Goal: Transaction & Acquisition: Purchase product/service

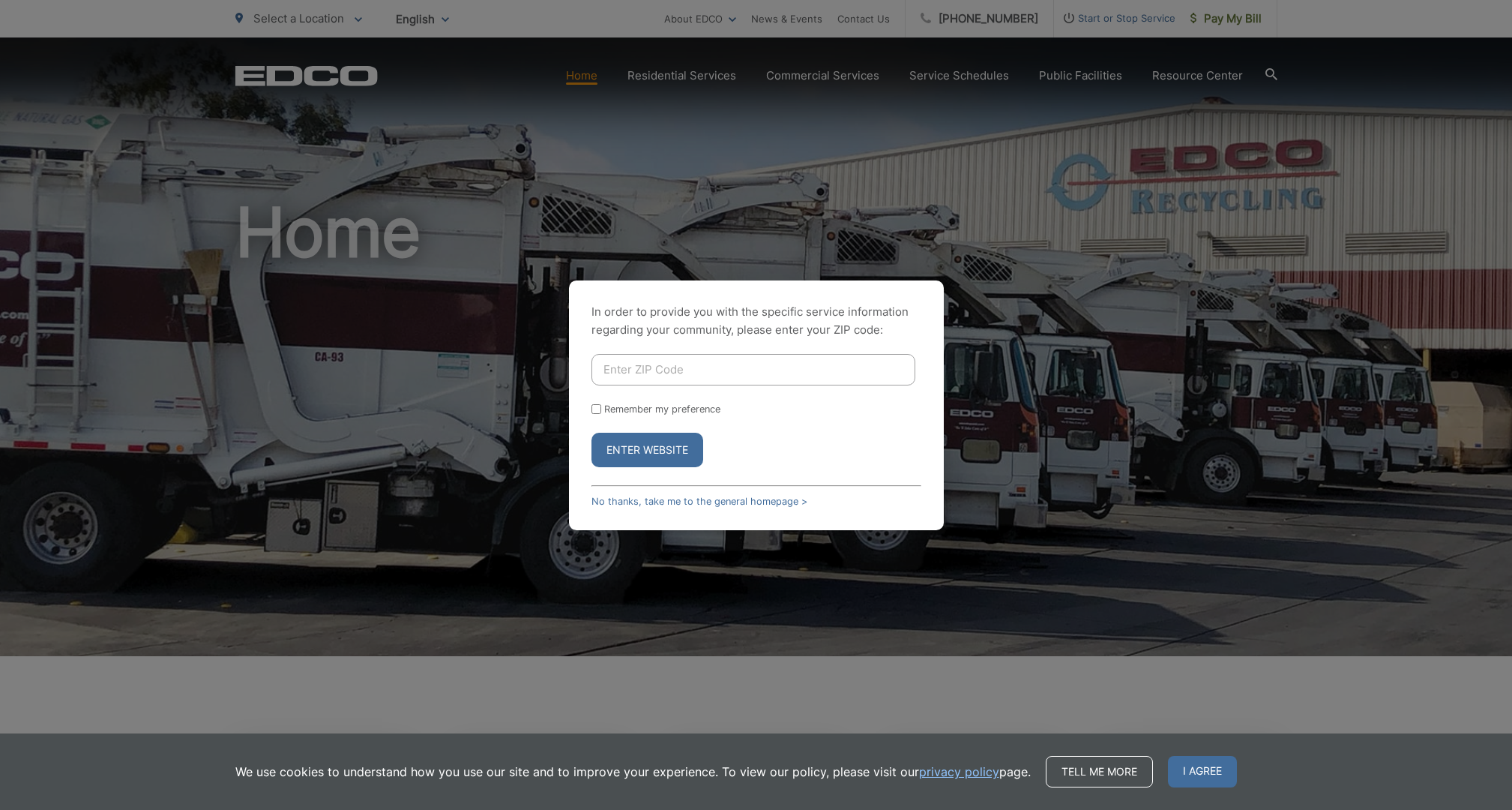
click at [659, 454] on button "Enter Website" at bounding box center [647, 450] width 112 height 34
click at [720, 370] on input "Enter ZIP Code" at bounding box center [754, 369] width 324 height 32
type input "92078"
click at [642, 441] on button "Enter Website" at bounding box center [647, 450] width 112 height 34
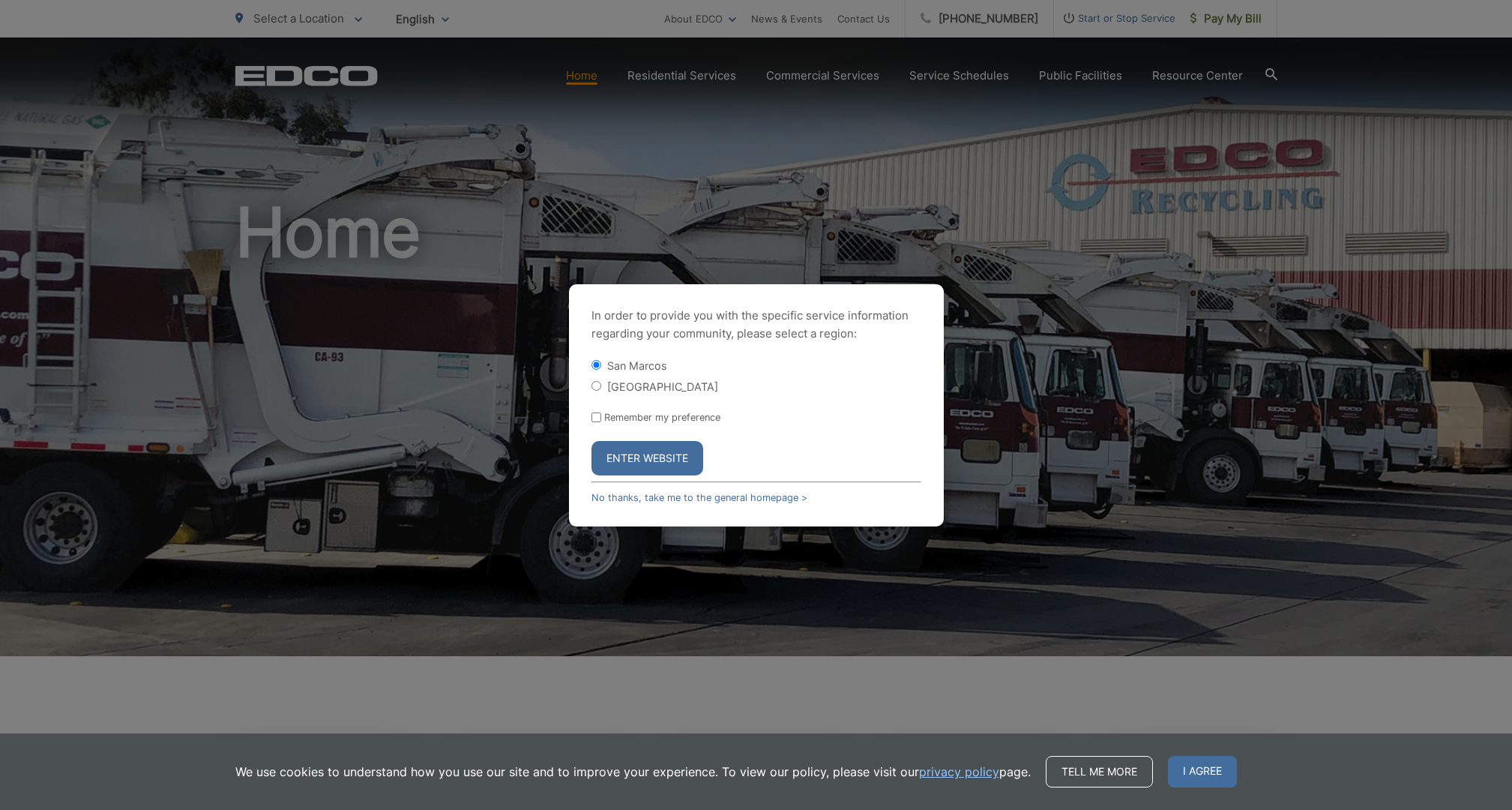
click at [684, 463] on button "Enter Website" at bounding box center [647, 458] width 112 height 34
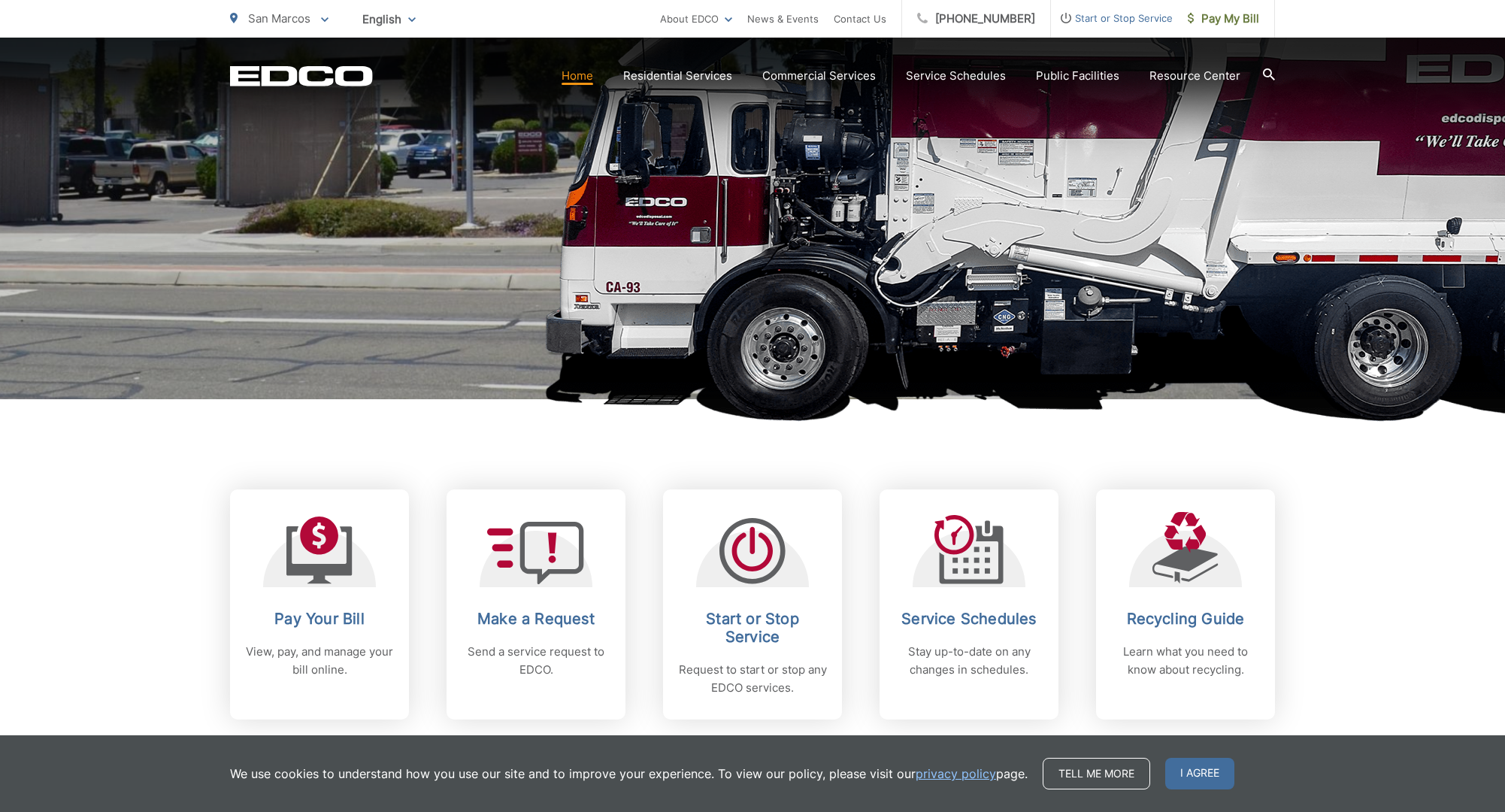
scroll to position [458, 0]
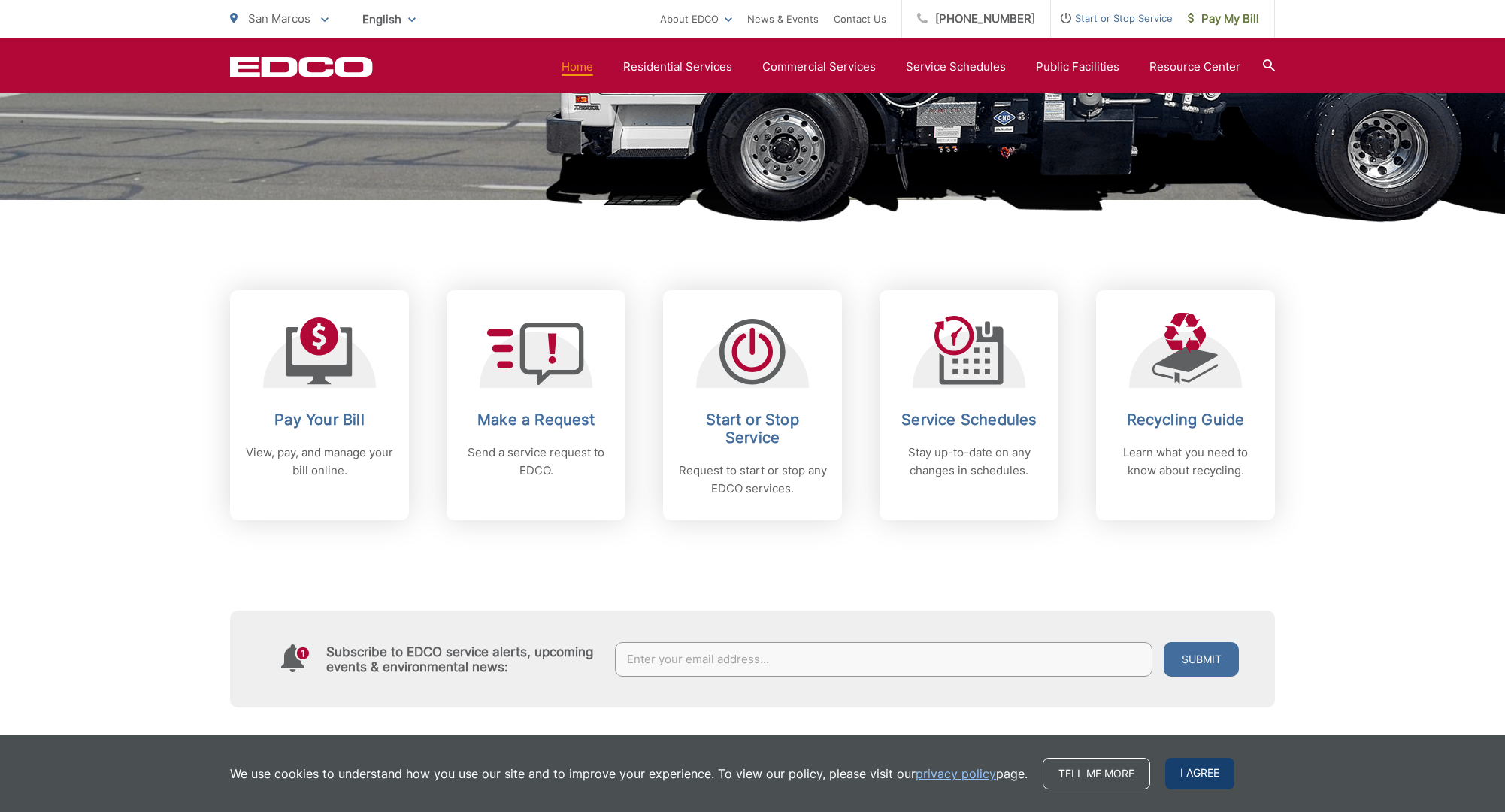
click at [1191, 778] on span "I agree" at bounding box center [1200, 773] width 70 height 32
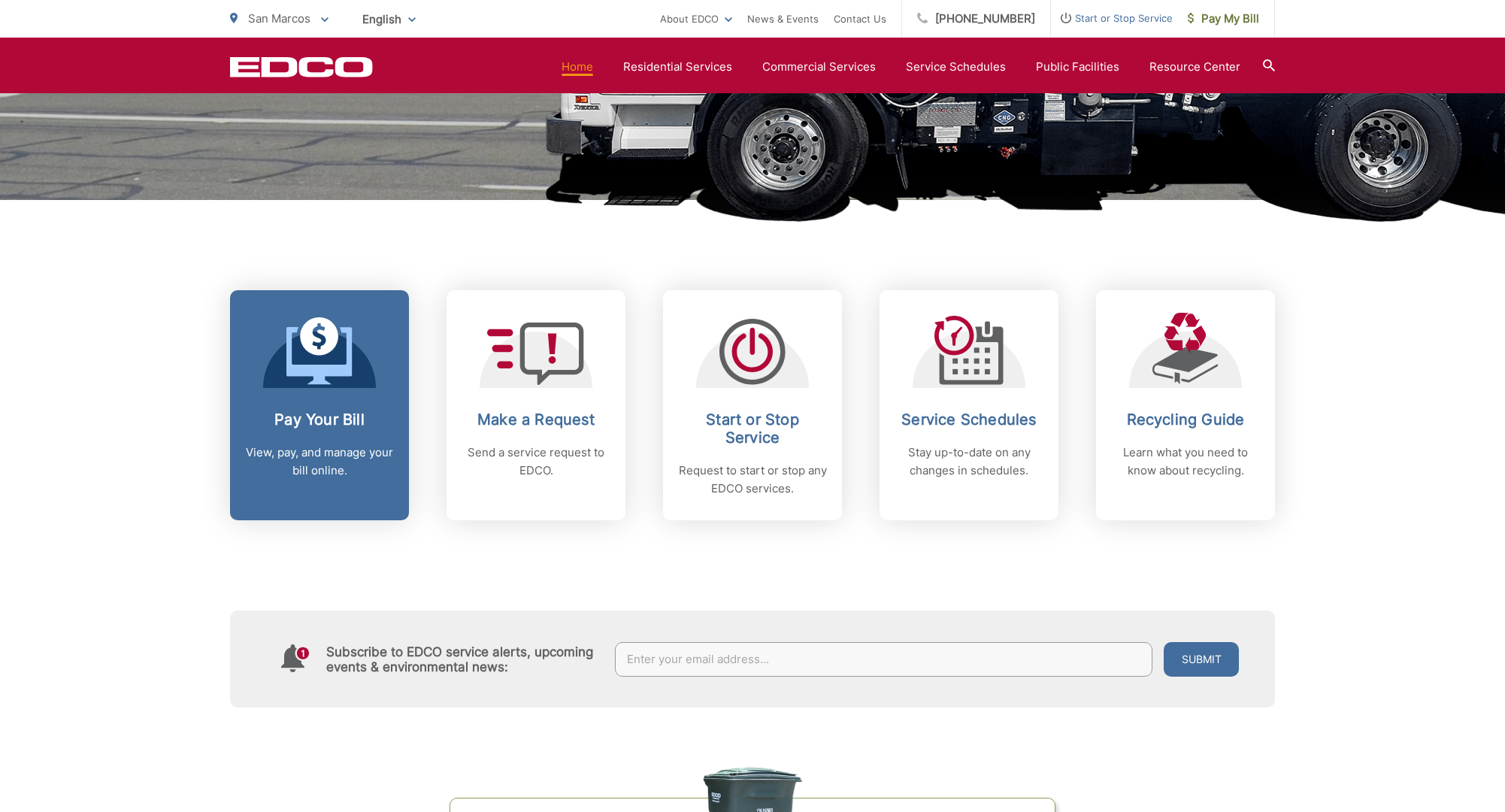
click at [299, 377] on icon at bounding box center [319, 350] width 66 height 68
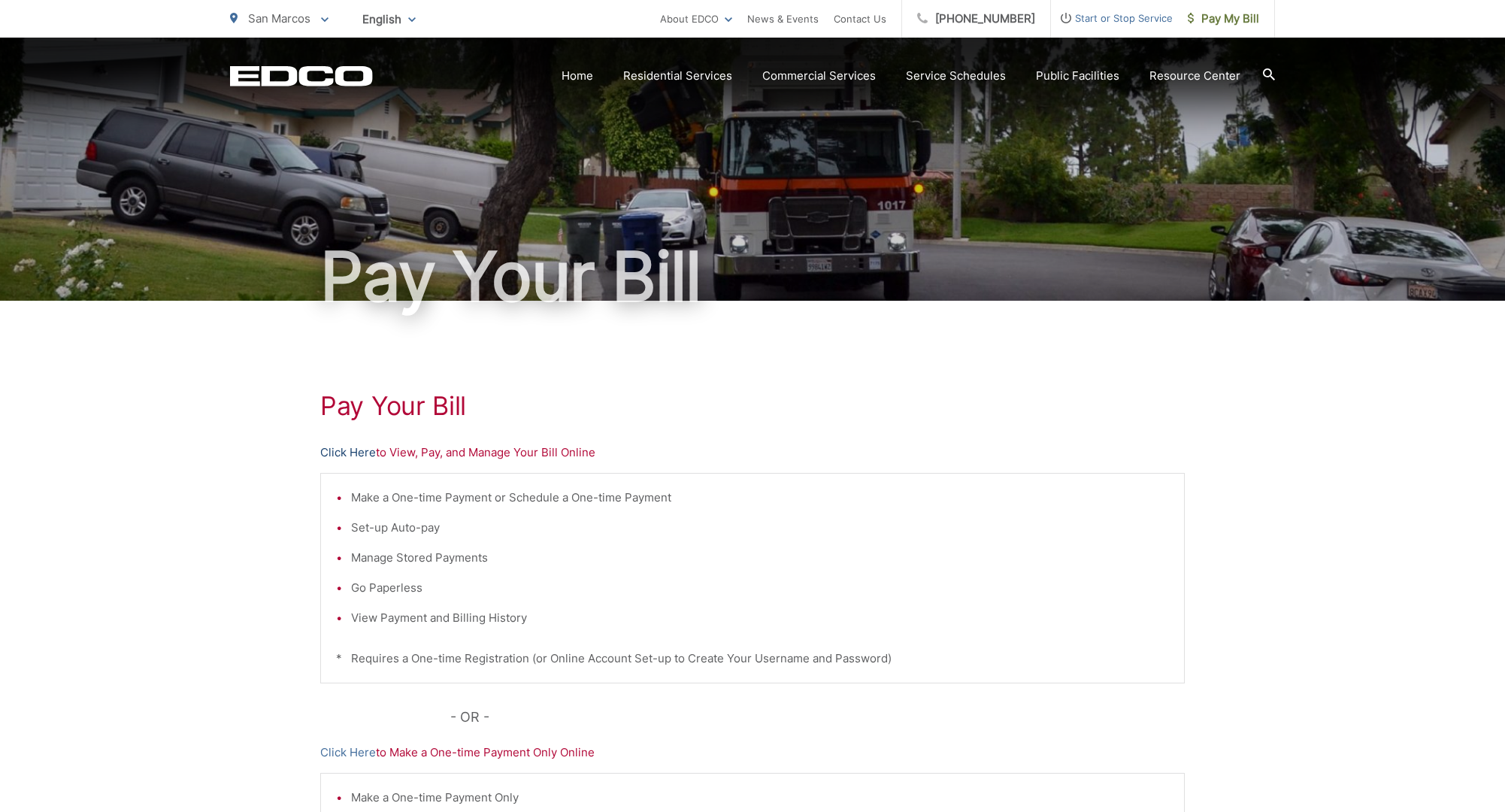
click at [351, 452] on link "Click Here" at bounding box center [349, 453] width 56 height 18
